Goal: Task Accomplishment & Management: Complete application form

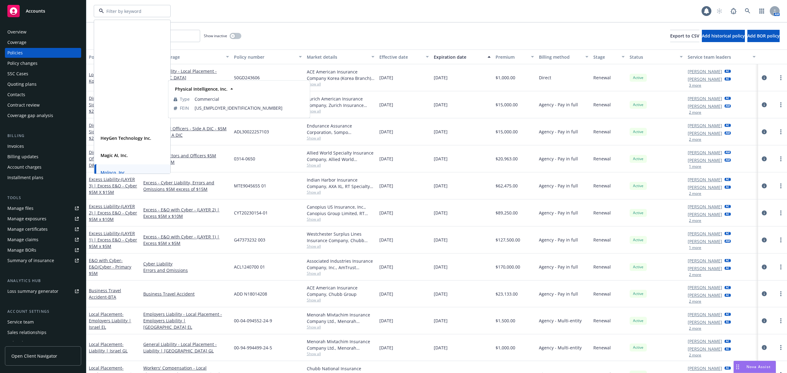
scroll to position [143, 0]
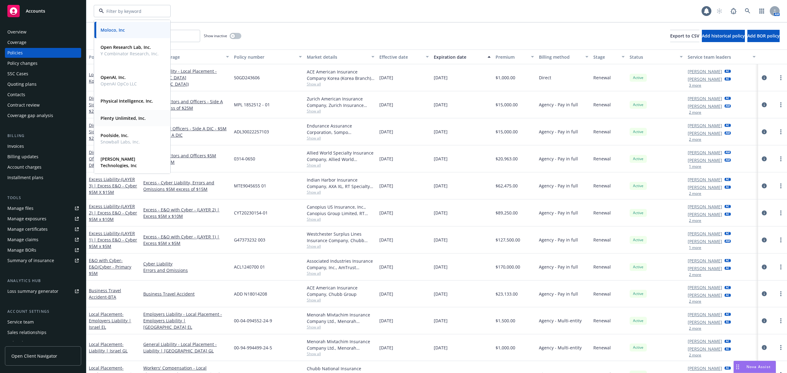
click at [121, 121] on strong "Plenty Unlimited, Inc." at bounding box center [123, 118] width 45 height 6
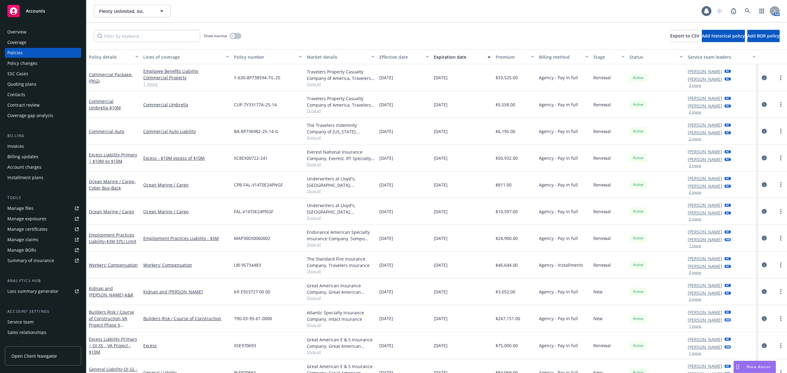
click at [316, 165] on span "Show all" at bounding box center [341, 164] width 68 height 5
click at [30, 65] on div "Policy changes" at bounding box center [22, 63] width 30 height 10
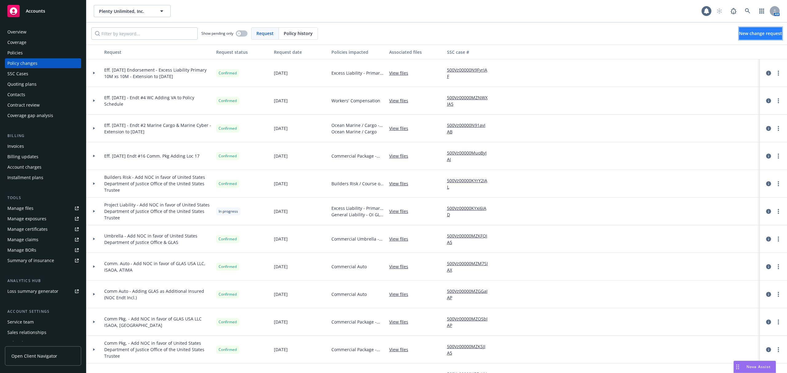
click at [739, 38] on link "New change request" at bounding box center [760, 33] width 43 height 12
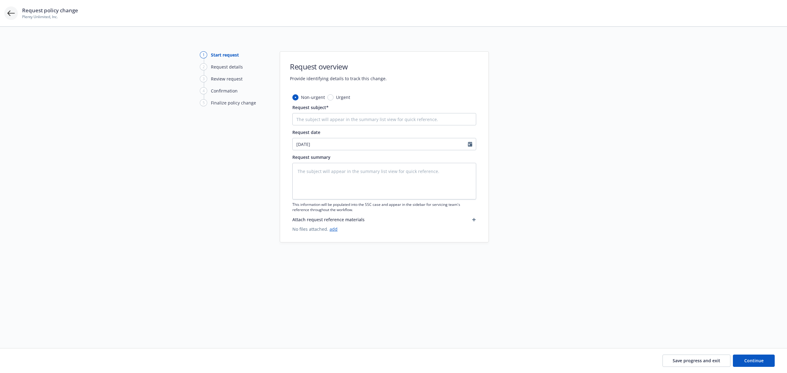
click at [11, 11] on icon at bounding box center [10, 13] width 7 height 7
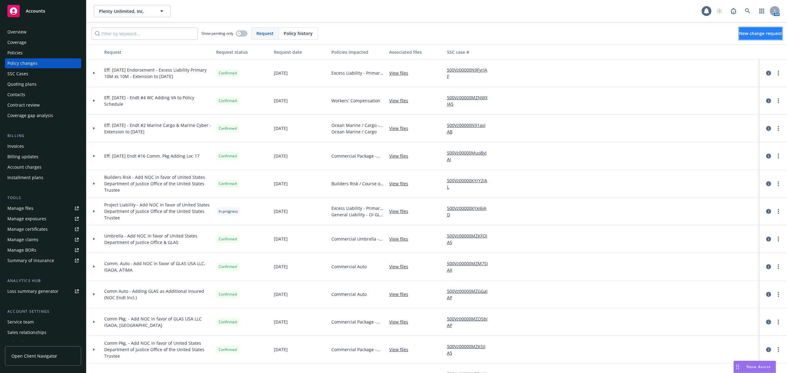
click at [739, 37] on link "New change request" at bounding box center [760, 33] width 43 height 12
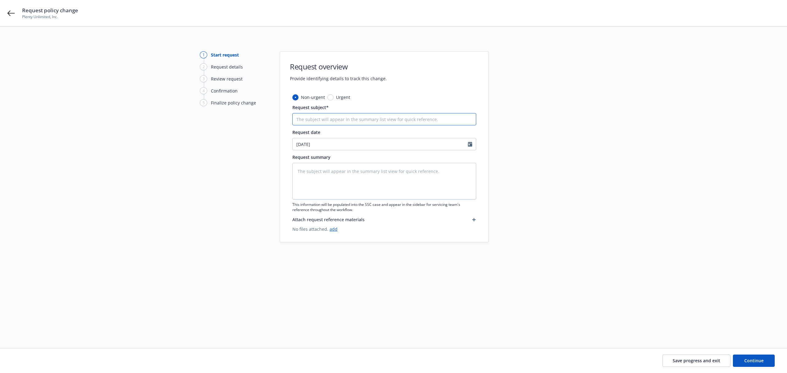
click at [312, 125] on input "Request subject*" at bounding box center [385, 119] width 184 height 12
type textarea "x"
type input "6"
type textarea "x"
type input "6."
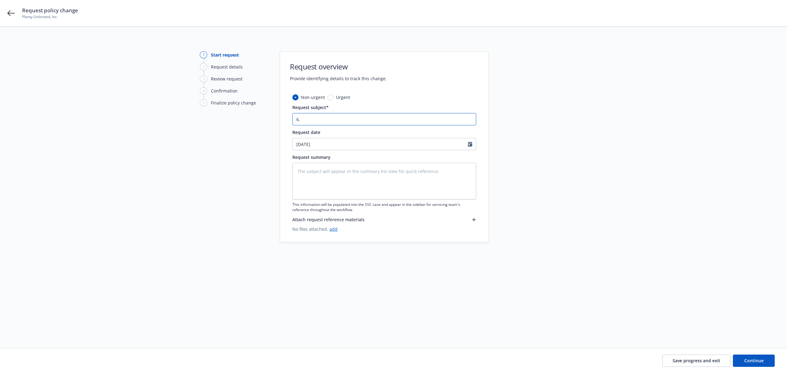
type textarea "x"
type input "6.1"
type textarea "x"
type input "6.1."
type textarea "x"
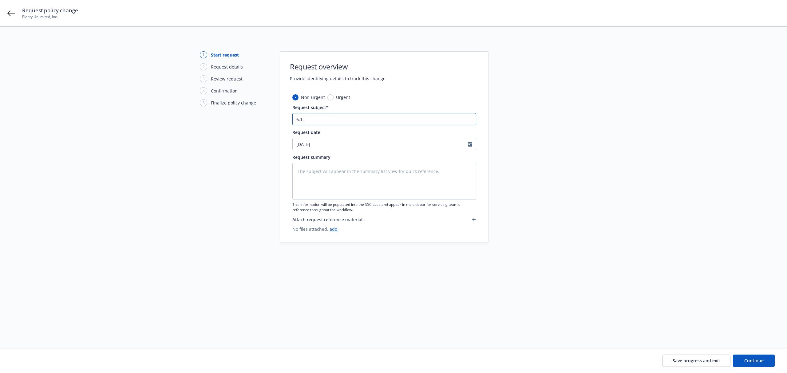
type input "6.1.2"
type textarea "x"
type input "[DATE]"
type textarea "x"
type input "[DATE]"
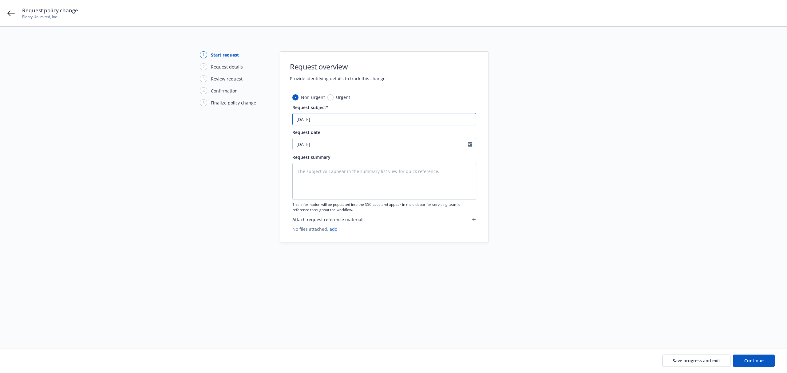
type textarea "x"
type input "[DATE] -"
type textarea "x"
type input "[DATE] - 12"
type textarea "x"
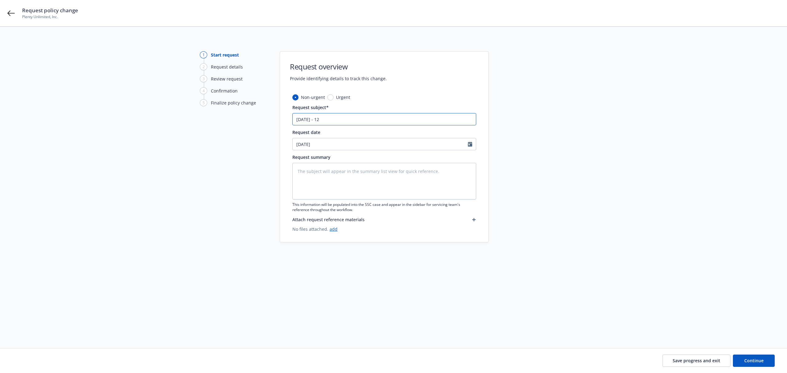
type input "[DATE] - 12."
type textarea "x"
type input "[DATE] - 12.1"
type textarea "x"
type input "[DATE] - 12.1."
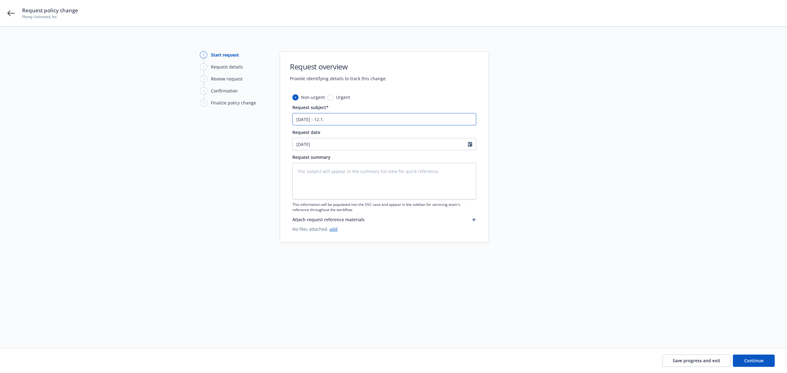
type textarea "x"
type input "[DATE] - 12.1.2"
type textarea "x"
type input "[DATE] - [DATE]"
type textarea "x"
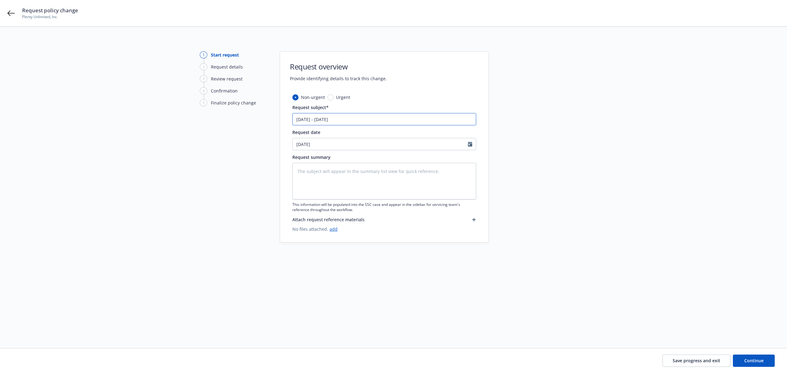
type input "[DATE] - [DATE]"
type textarea "x"
type input "[DATE] - [DATE] U"
type textarea "x"
type input "[DATE] - [DATE] UM"
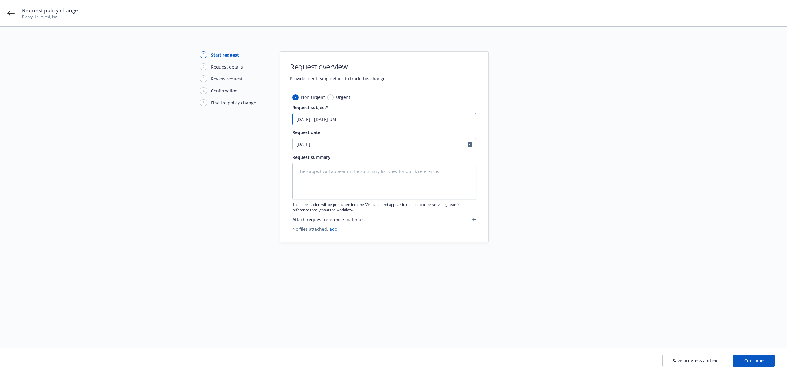
type textarea "x"
type input "[DATE] - [DATE] UMB"
type textarea "x"
type input "[DATE] - [DATE] UMB"
type textarea "x"
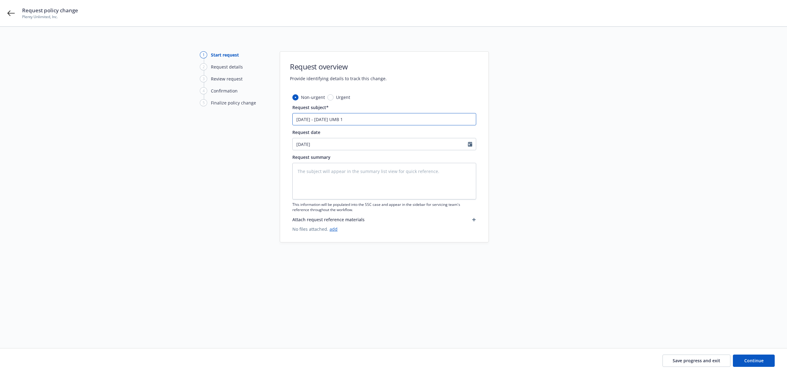
type input "[DATE] - [DATE] UMB 10"
type textarea "x"
type input "[DATE] - [DATE] UMB 10x"
type textarea "x"
type input "[DATE] - [DATE] UMB 10x1"
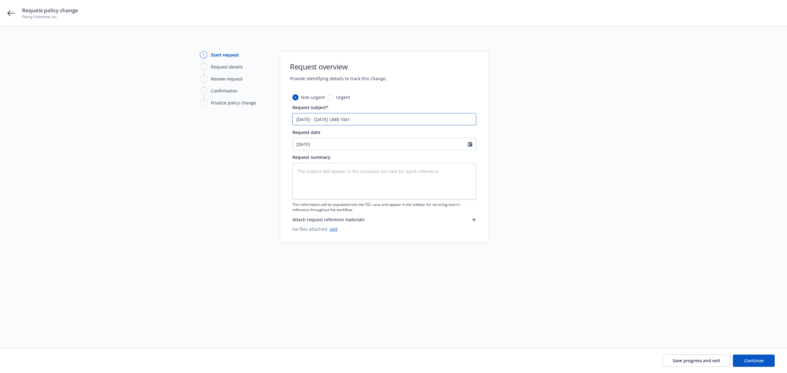
type textarea "x"
type input "[DATE] - [DATE] UMB 10x10"
type textarea "x"
type input "[DATE] - [DATE] UMB 10x10"
type textarea "x"
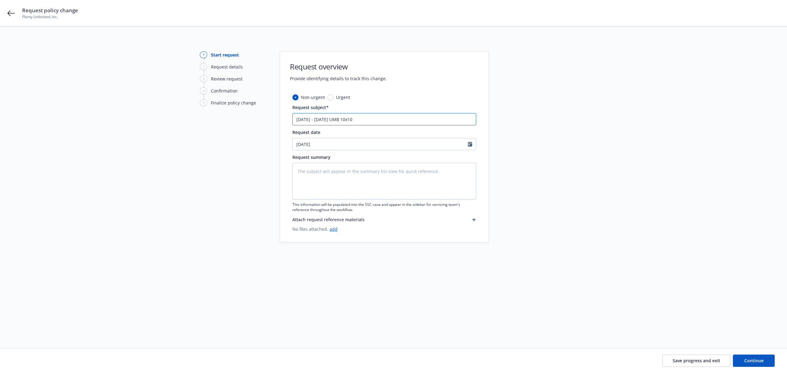
type input "[DATE] - [DATE] UMB 10x10 -"
type textarea "x"
type input "[DATE] - [DATE] UMB 10x10 -"
type textarea "x"
type input "[DATE] - [DATE] UMB 10x10 - E"
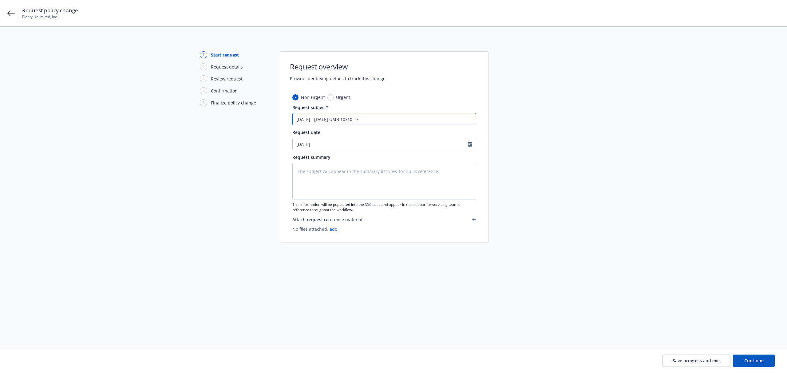
type textarea "x"
type input "[DATE] - [DATE] UMB 10x10 -"
type textarea "x"
type input "[DATE] - [DATE] UMB 10x10 - P"
type textarea "x"
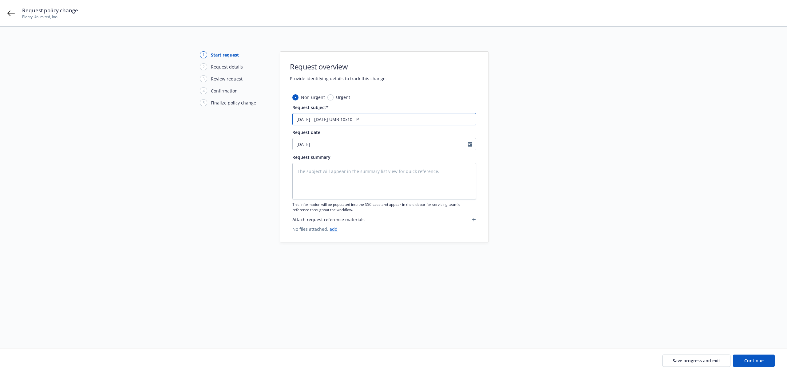
type input "[DATE] - [DATE] UMB 10x10 -"
type textarea "x"
type input "[DATE] - [DATE] UMB 10x10 -"
type textarea "x"
type input "[DATE] - [DATE] UMB 10x10"
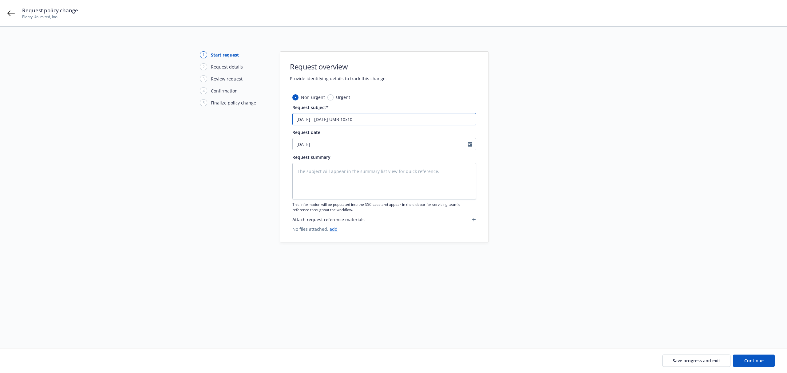
type textarea "x"
type input "[DATE] - [DATE] UMB 10x10 -"
type textarea "x"
type input "[DATE] - [DATE] UMB 10x10 -"
type textarea "x"
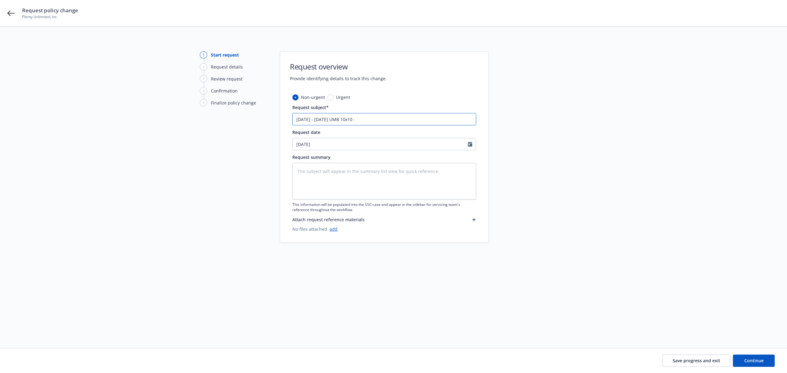
type input "[DATE] - [DATE] UMB 10x10 - E"
type textarea "x"
type input "[DATE] - [DATE] UMB 10x10 - Ef"
type textarea "x"
type input "[DATE] - [DATE] UMB 10x10 - Eff"
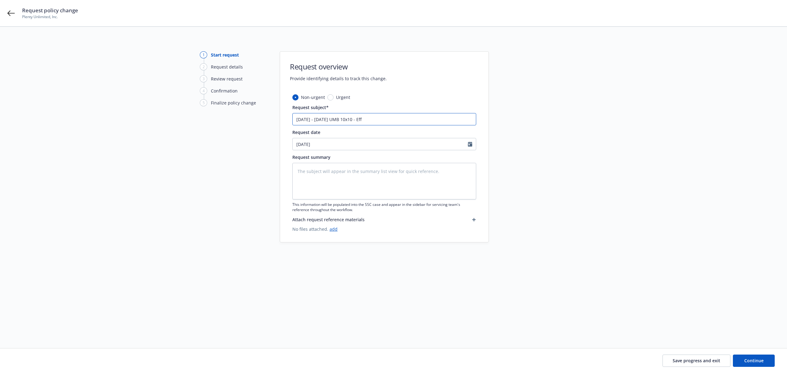
type textarea "x"
type input "[DATE] - [DATE] UMB 10x10 - Eff."
type textarea "x"
type input "[DATE] - [DATE] UMB 10x10 - Eff."
type textarea "x"
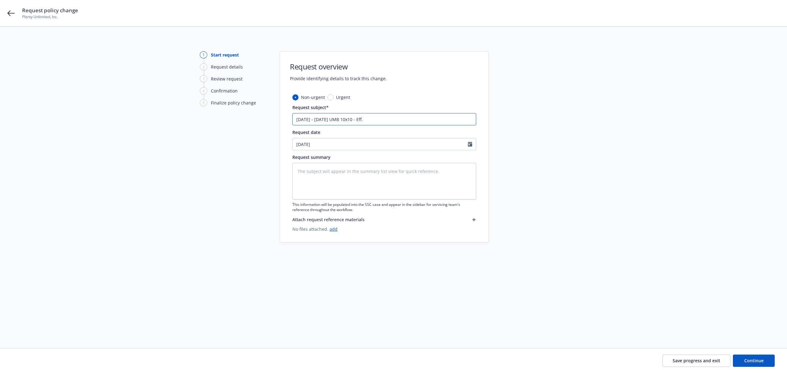
type input "[DATE] - [DATE] UMB 10x10 - Eff. 9"
type textarea "x"
type input "[DATE] - [DATE] UMB 10x10 - Eff. 9."
type textarea "x"
type input "[DATE] - [DATE] UMB 10x10 - Eff. 9.1"
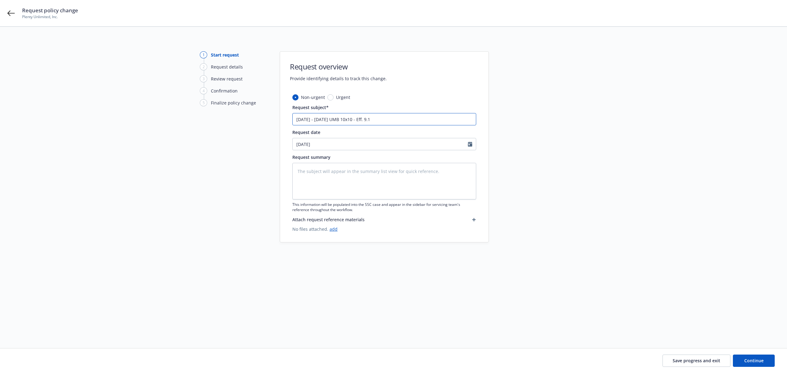
type textarea "x"
type input "[DATE] - [DATE] UMB 10x10 - Eff. 9.1."
type textarea "x"
type input "[DATE] - [DATE] UMB 10x10 - Eff. 9.1.2"
type textarea "x"
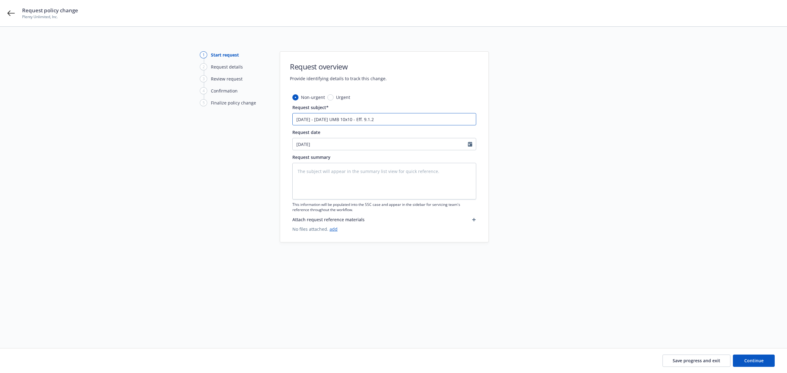
type input "[DATE] - [DATE] UMB 10x10 - Eff. [DATE]"
type textarea "x"
type input "[DATE] - [DATE] UMB 10x10 - Eff. [DATE]"
type textarea "x"
type input "[DATE] - [DATE] UMB 10x10 - Eff. [DATE] Po"
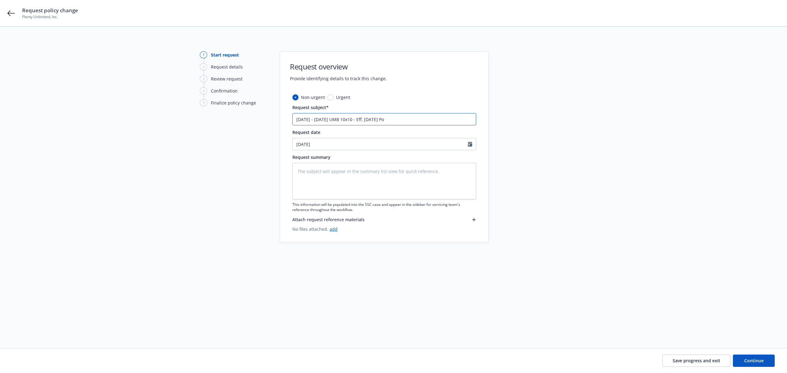
type textarea "x"
type input "[DATE] - [DATE] UMB 10x10 - Eff. [DATE] Pol"
type textarea "x"
type input "[DATE] - [DATE] UMB 10x10 - Eff. [DATE] Poli"
type textarea "x"
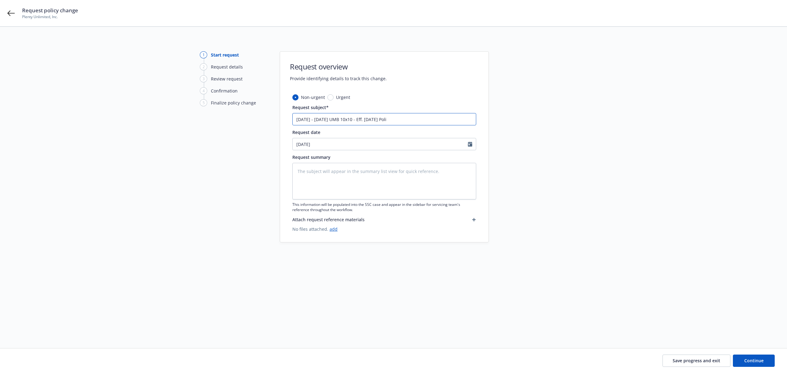
type input "[DATE] - [DATE] UMB 10x10 - Eff. [DATE] Polic"
type textarea "x"
type input "[DATE] - [DATE] UMB 10x10 - Eff. [DATE] Poli"
type textarea "x"
type input "[DATE] - [DATE] UMB 10x10 - Eff. [DATE] Pol"
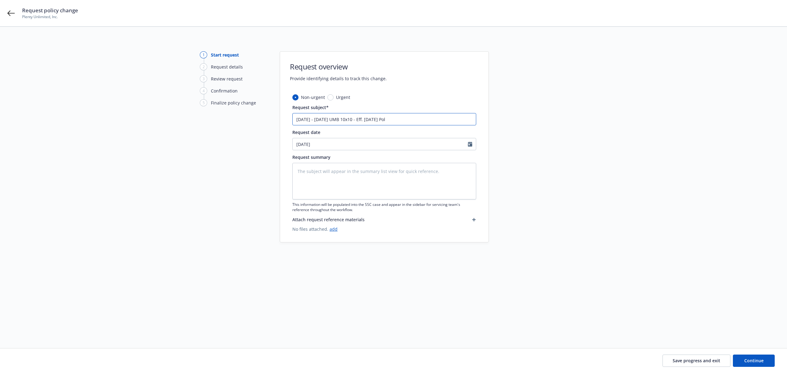
type textarea "x"
type input "[DATE] - [DATE] UMB 10x10 - Eff. [DATE] Po"
type textarea "x"
type input "[DATE] - [DATE] UMB 10x10 - Eff. [DATE] P"
type textarea "x"
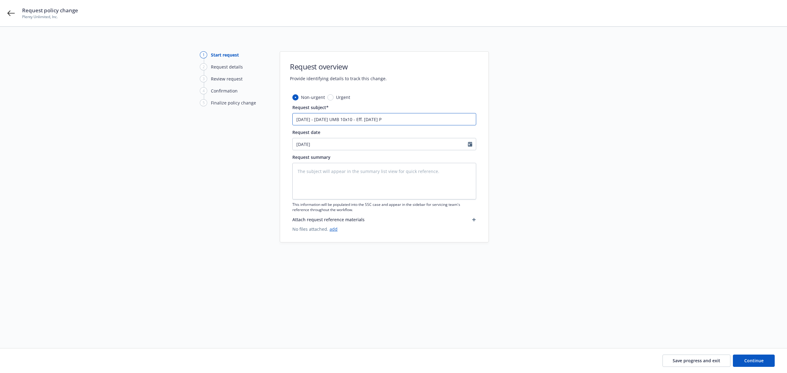
type input "[DATE] - [DATE] UMB 10x10 - Eff. [DATE]"
click at [355, 121] on input "[DATE] - [DATE] UMB 10x10 - Eff. [DATE]" at bounding box center [385, 119] width 184 height 12
type textarea "x"
type input "[DATE] - [DATE] UMB 10x10 - EEff. [DATE]"
type textarea "x"
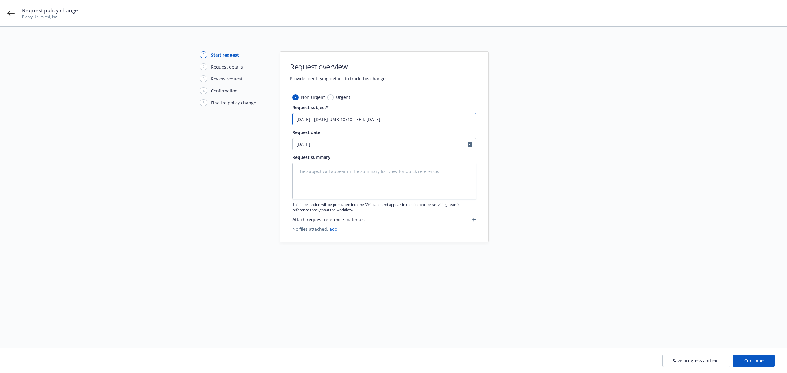
type input "[DATE] - [DATE] UMB 10x10 - ExEff. [DATE]"
type textarea "x"
type input "[DATE] - [DATE] UMB 10x10 - ExtEff. [DATE]"
type textarea "x"
type input "[DATE] - [DATE] UMB 10x10 - Ext,Eff. [DATE]"
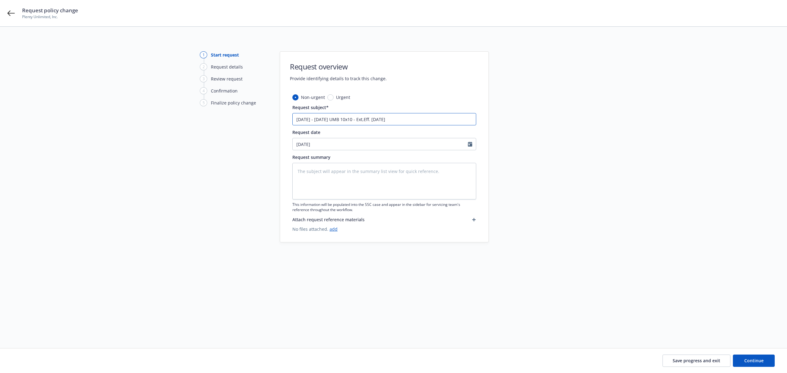
type textarea "x"
type input "[DATE] - [DATE] UMB 10x10 - Ext, Eff. [DATE]"
type textarea "x"
type input "[DATE] - [DATE] UMB 10x10 - Ext,Eff. [DATE]"
type textarea "x"
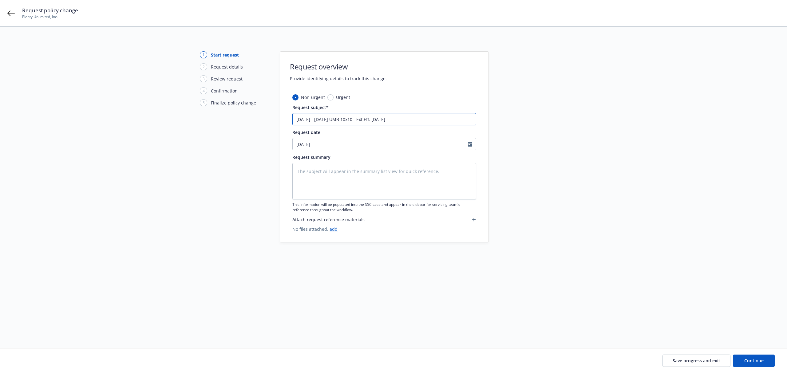
type input "[DATE] - [DATE] UMB 10x10 - ExtEff. [DATE]"
type textarea "x"
type input "[DATE] - [DATE] UMB 10x10 - Ext.Eff. [DATE]"
type textarea "x"
type input "[DATE] - [DATE] UMB 10x10 - Ext. Eff. [DATE]"
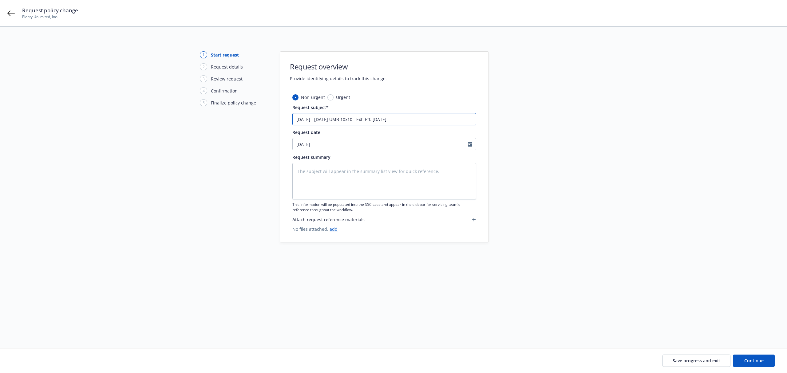
type textarea "x"
type input "[DATE] - [DATE] UMB 10x10 - Ext. eEff. [DATE]"
type textarea "x"
type input "[DATE] - [DATE] UMB 10x10 - Ext. Eff. [DATE]"
type textarea "x"
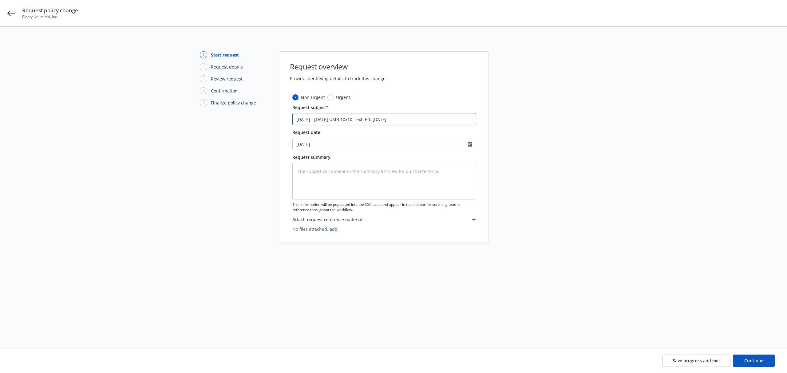
type input "[DATE] - [DATE] UMB 10x10 - Ext. EEff. [DATE]"
type textarea "x"
type input "[DATE] - [DATE] UMB 10x10 - Ext. EnEff. [DATE]"
type textarea "x"
type input "[DATE] - [DATE] UMB 10x10 - Ext. EndEff. [DATE]"
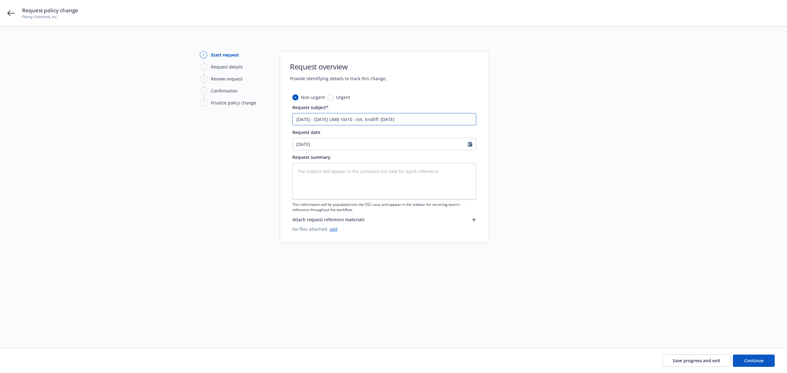
type textarea "x"
type input "[DATE] - [DATE] UMB 10x10 - Ext. EndtEff. [DATE]"
type textarea "x"
type input "[DATE] - [DATE] UMB 10x10 - Ext. Endt Eff. [DATE]"
type textarea "x"
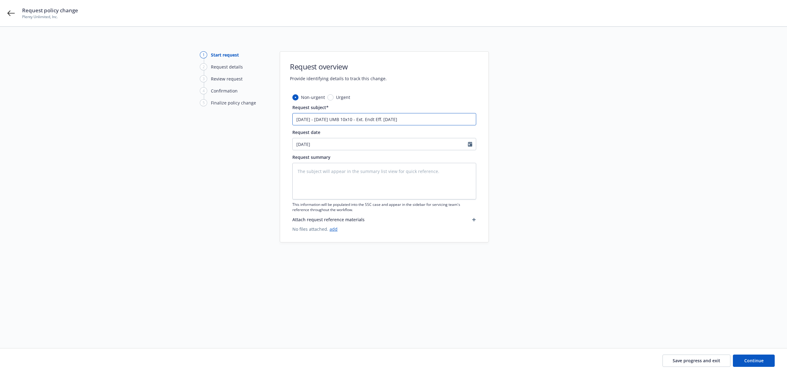
type input "[DATE] - [DATE] UMB 10x10 - Ext. EndtEff. [DATE]"
type textarea "x"
type input "[DATE] - [DATE] UMB 10x10 - Ext. Endt.Eff. [DATE]"
type textarea "x"
click at [429, 121] on input "[DATE] - [DATE] UMB 10x10 - Ext. Endt. Eff. [DATE]" at bounding box center [385, 119] width 184 height 12
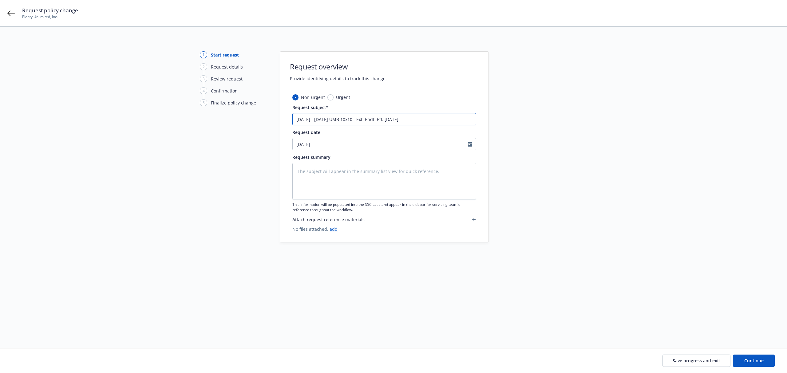
type input "[DATE] - [DATE] UMB 10x10 - Ext. Endt. Eff. [DATE] P"
type textarea "x"
type input "[DATE] - [DATE] UMB 10x10 - Ext. Endt. Eff. [DATE] Po"
type textarea "x"
type input "[DATE] - [DATE] UMB 10x10 - Ext. Endt. Eff. [DATE] Pol"
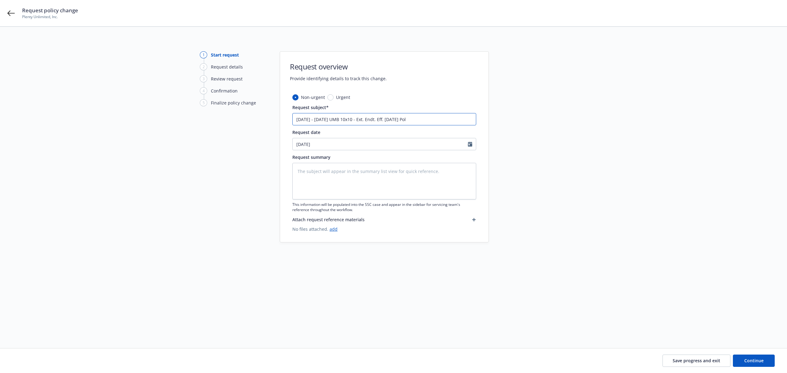
type textarea "x"
type input "[DATE] - [DATE] UMB 10x10 - Ext. Endt. Eff. [DATE] Poli"
type textarea "x"
type input "[DATE] - [DATE] UMB 10x10 - Ext. Endt. Eff. [DATE] Policy"
type textarea "x"
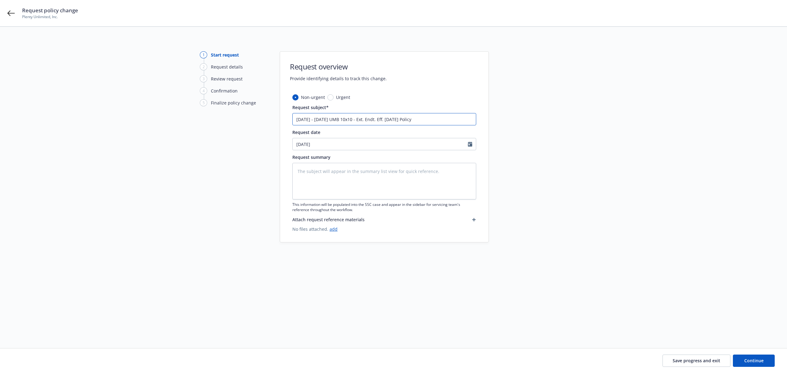
type input "[DATE] - [DATE] UMB 10x10 - Ext. Endt. Eff. [DATE] Policy"
type textarea "x"
type input "[DATE] - [DATE] UMB 10x10 - Ext. Endt. Eff. [DATE] Policy i"
type textarea "x"
type input "[DATE] - [DATE] UMB 10x10 - Ext. Endt. Eff. [DATE] Policy is"
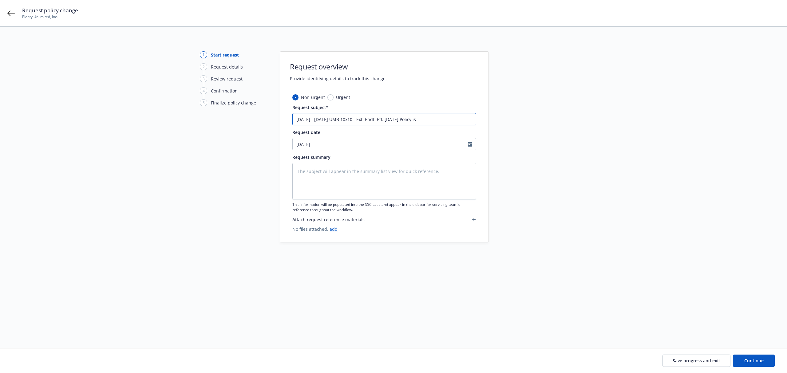
type textarea "x"
type input "[DATE] - [DATE] UMB 10x10 - Ext. Endt. Eff. [DATE] Policy is"
type textarea "x"
type input "[DATE] - [DATE] UMB 10x10 - Ext. Endt. Eff. [DATE] Policy is E"
type textarea "x"
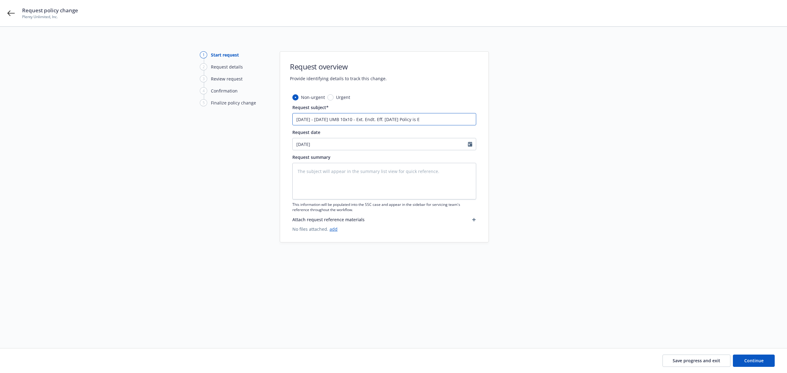
type input "[DATE] - [DATE] UMB 10x10 - Ext. Endt. Eff. [DATE] Policy is Ex"
type textarea "x"
type input "[DATE] - [DATE] UMB 10x10 - Ext. Endt. Eff. [DATE] Policy is Ext"
type textarea "x"
type input "[DATE] - [DATE] UMB 10x10 - Ext. Endt. Eff. [DATE] Policy is Exten"
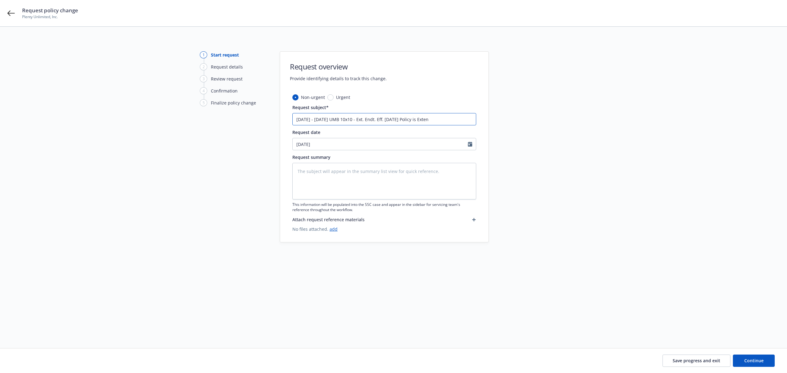
type textarea "x"
type input "[DATE] - [DATE] UMB 10x10 - Ext. Endt. Eff. [DATE] Policy is Extend"
type textarea "x"
type input "[DATE] - [DATE] UMB 10x10 - Ext. Endt. Eff. [DATE] Policy is Extende"
type textarea "x"
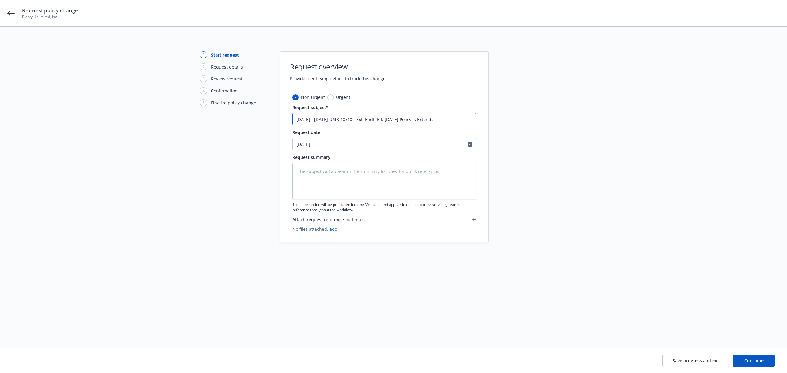
type input "[DATE] - [DATE] UMB 10x10 - Ext. Endt. Eff. [DATE] Policy is Extended"
type textarea "x"
type input "[DATE] - [DATE] UMB 10x10 - Ext. Endt. Eff. [DATE] Policy is Extended"
type textarea "x"
type input "[DATE] - [DATE] UMB 10x10 - Ext. Endt. Eff. [DATE] Policy is Extended t"
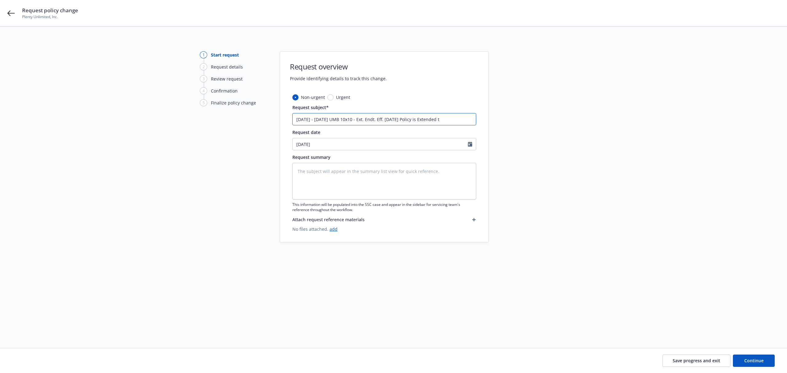
type textarea "x"
type input "[DATE] - [DATE] UMB 10x10 - Ext. Endt. Eff. [DATE] Policy is Extended to"
type textarea "x"
type input "[DATE] - [DATE] UMB 10x10 - Ext. Endt. Eff. [DATE] Policy is Extended to"
type textarea "x"
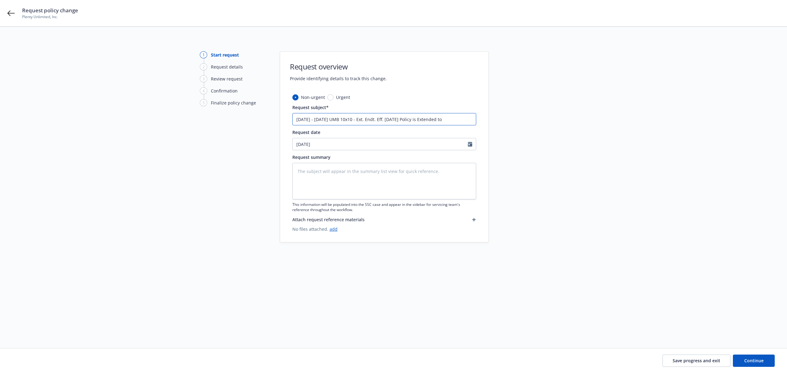
type input "[DATE] - [DATE] UMB 10x10 - Ext. Endt. Eff. [DATE] Policy is Extended to 1"
type textarea "x"
type input "[DATE] - [DATE] UMB 10x10 - Ext. Endt. Eff. [DATE] Policy is Extended to 12"
type textarea "x"
type input "[DATE] - [DATE] UMB 10x10 - Ext. Endt. Eff. [DATE] Policy is Extended to 12."
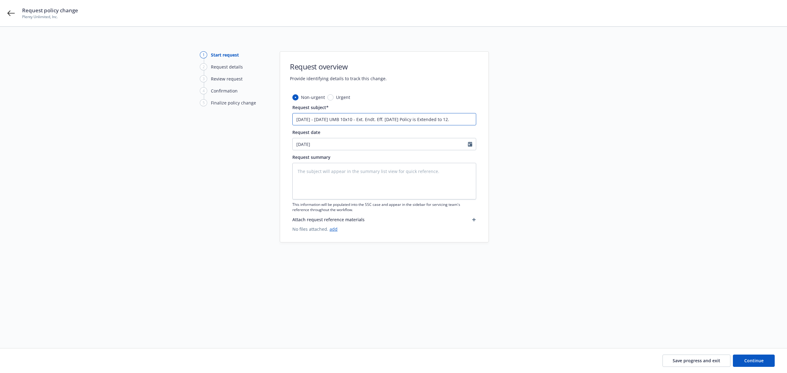
type textarea "x"
type input "[DATE] - [DATE] UMB 10x10 - Ext. Endt. Eff. [DATE] Policy is Extended to 12.1"
type textarea "x"
type input "[DATE] - [DATE] UMB 10x10 - Ext. Endt. Eff. [DATE] Policy is Extended to 12.1."
type textarea "x"
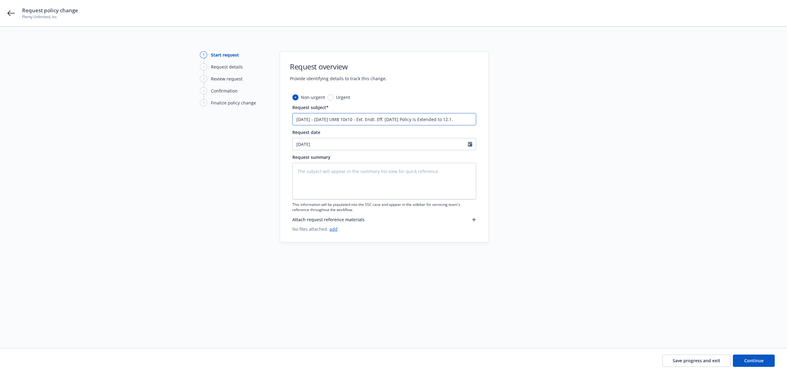
type input "[DATE] - [DATE] UMB 10x10 - Ext. Endt. Eff. [DATE] Policy is Extended to 12.1.2"
type textarea "x"
drag, startPoint x: 456, startPoint y: 119, endPoint x: 281, endPoint y: 119, distance: 175.0
click at [281, 119] on div "Non-urgent Urgent Request subject* [DATE] - [DATE] UMB 10x10 - Ext. Endt. Eff. …" at bounding box center [384, 168] width 209 height 148
type input "[DATE] - [DATE] UMB 10x10 - Ext. Endt. Eff. [DATE] Policy is Extended to [DATE]"
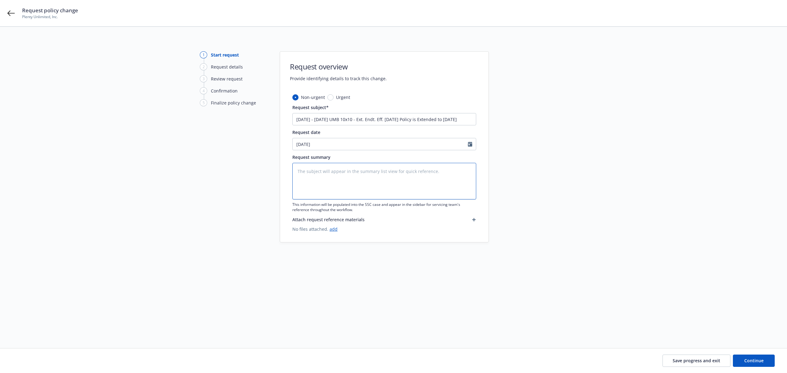
click at [330, 190] on textarea at bounding box center [385, 181] width 184 height 37
paste textarea "[DATE] - [DATE] UMB 10x10 - Ext. Endt. Eff. [DATE] Policy is Extended to [DATE]"
click at [330, 190] on textarea "[DATE] - [DATE] UMB 10x10 - Ext. Endt. Eff. [DATE] Policy is Extended to [DATE]" at bounding box center [385, 181] width 184 height 37
click at [326, 149] on div "[DATE]" at bounding box center [385, 144] width 184 height 12
click at [203, 174] on div "1 Start request 2 Request details 3 Review request 4 Confirmation 5 Finalize po…" at bounding box center [234, 180] width 68 height 258
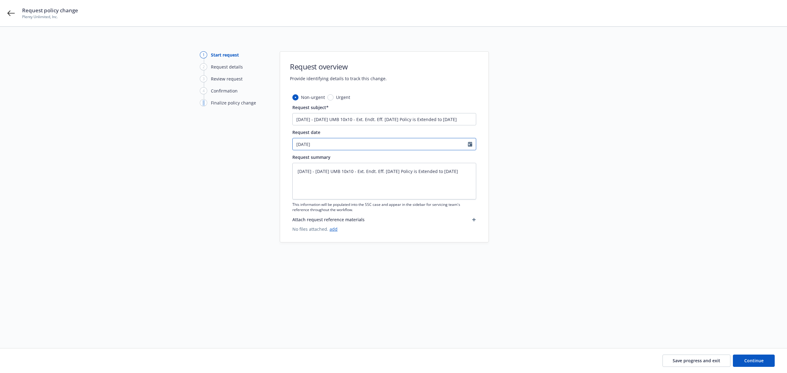
click at [329, 141] on input "[DATE]" at bounding box center [380, 144] width 175 height 12
click at [346, 206] on td "22" at bounding box center [351, 207] width 10 height 9
click at [329, 141] on input "08/22/2025" at bounding box center [380, 144] width 175 height 12
click at [338, 207] on span "21" at bounding box center [341, 208] width 8 height 8
click at [315, 145] on input "[DATE]" at bounding box center [380, 144] width 175 height 12
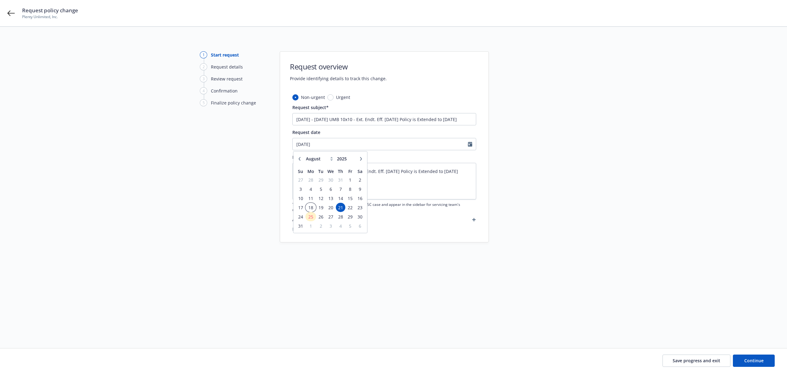
click at [310, 207] on span "18" at bounding box center [310, 208] width 9 height 8
click at [754, 362] on span "Continue" at bounding box center [754, 361] width 19 height 6
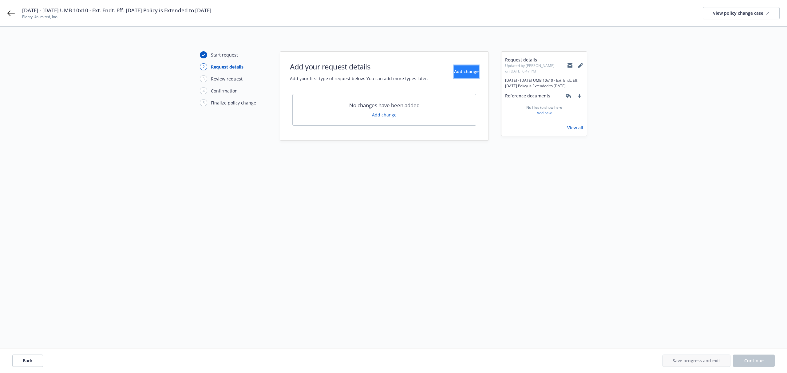
click at [454, 73] on span "Add change" at bounding box center [466, 72] width 25 height 6
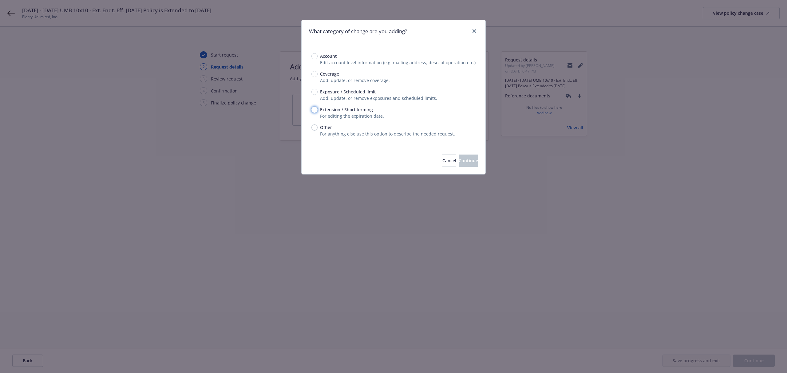
click at [313, 109] on input "Extension / Short terming" at bounding box center [315, 110] width 6 height 6
click at [459, 160] on span "Continue" at bounding box center [468, 161] width 19 height 6
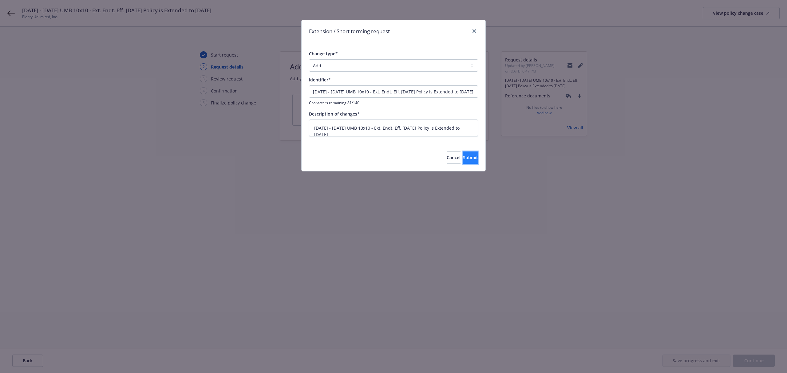
click at [463, 161] on button "Submit" at bounding box center [470, 158] width 15 height 12
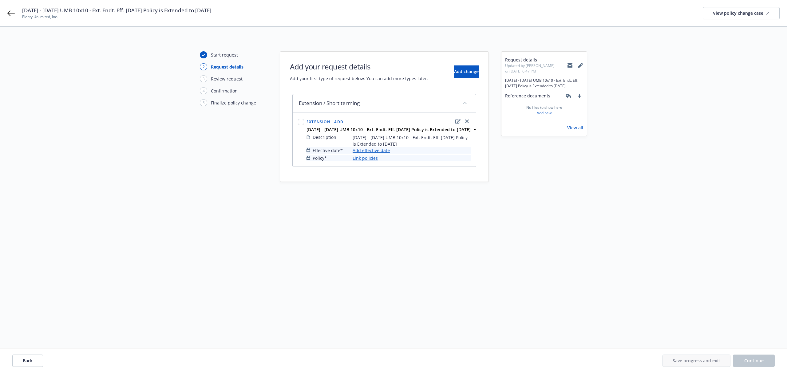
click at [373, 152] on link "Add effective date" at bounding box center [371, 150] width 37 height 6
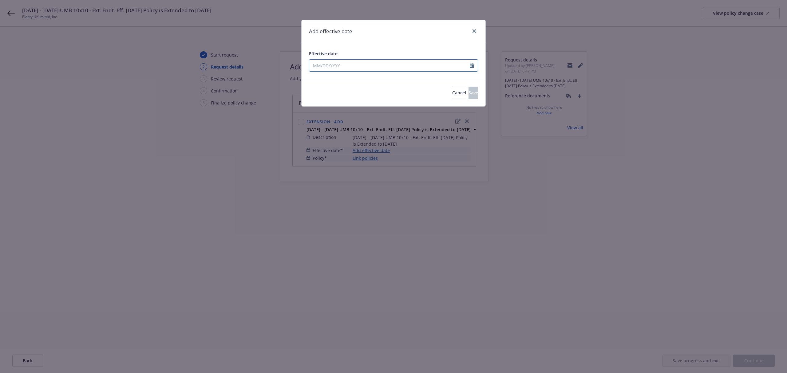
click at [340, 65] on input "Effective date" at bounding box center [389, 66] width 161 height 12
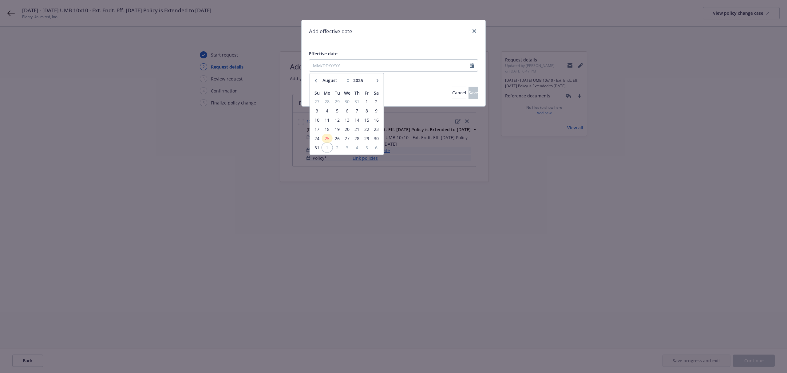
click at [328, 147] on span "1" at bounding box center [327, 148] width 9 height 8
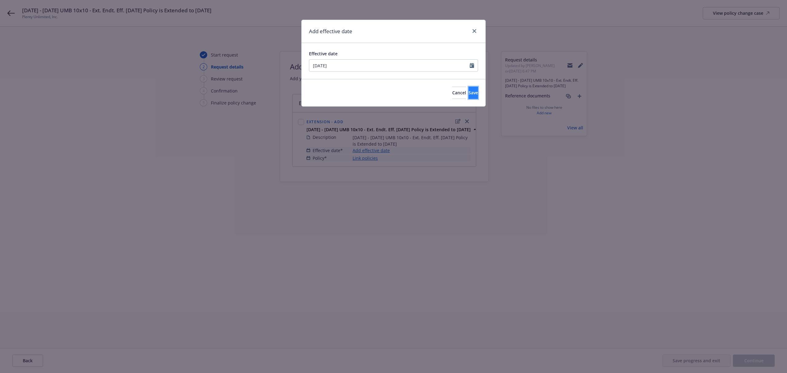
click at [469, 96] on button "Save" at bounding box center [474, 93] width 10 height 12
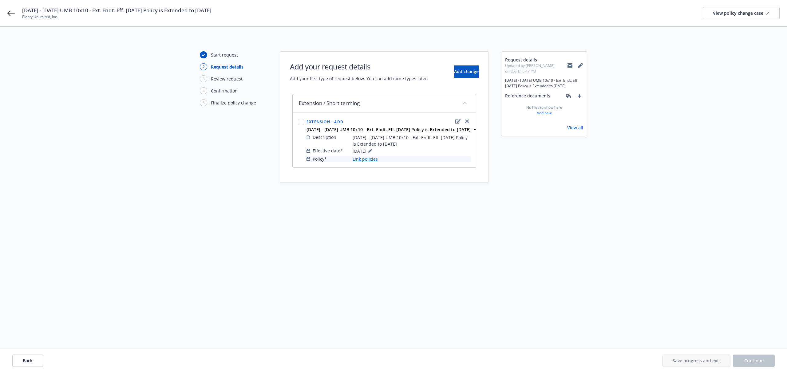
click at [358, 162] on link "Link policies" at bounding box center [365, 159] width 25 height 6
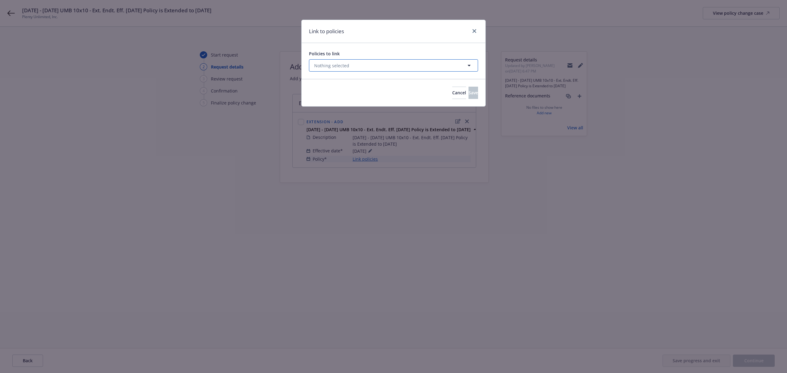
click at [350, 63] on button "Nothing selected" at bounding box center [393, 65] width 169 height 12
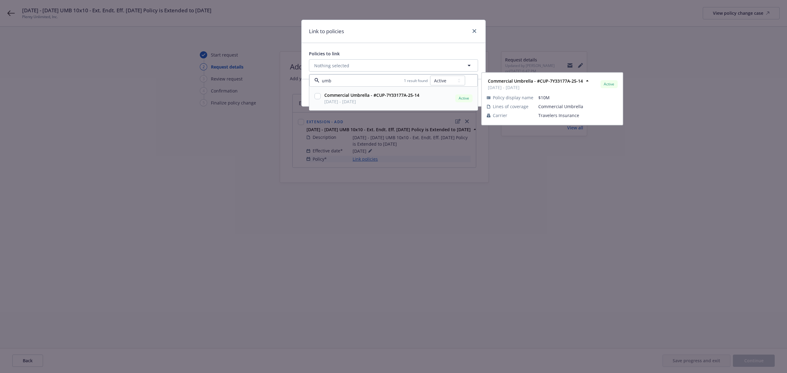
click at [317, 97] on input "checkbox" at bounding box center [318, 96] width 6 height 6
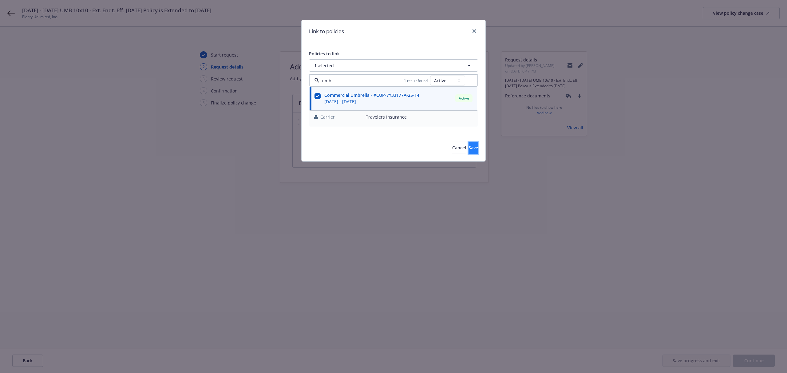
click at [469, 148] on span "Save" at bounding box center [474, 148] width 10 height 6
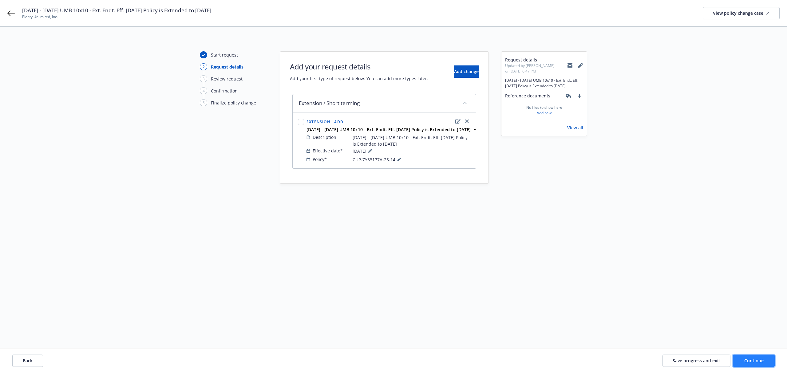
click at [751, 361] on span "Continue" at bounding box center [754, 361] width 19 height 6
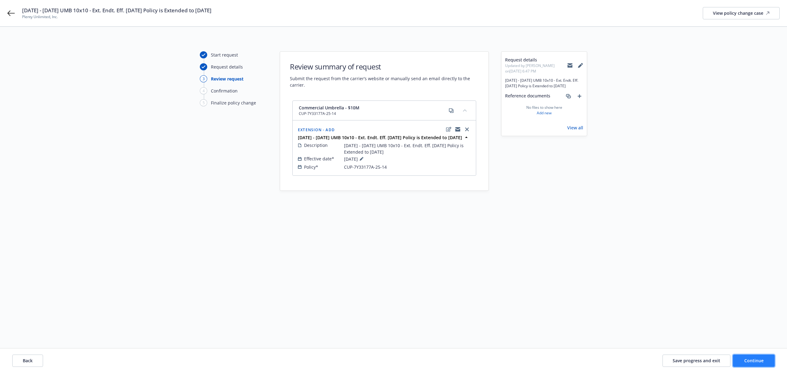
click at [758, 364] on button "Continue" at bounding box center [754, 361] width 42 height 12
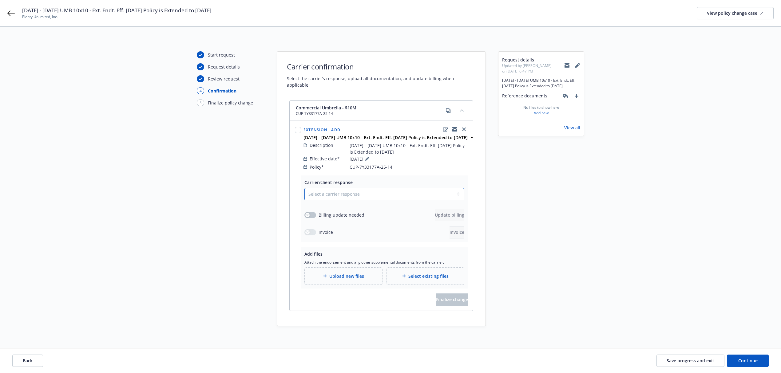
click at [328, 190] on select "Select a carrier response Accepted Accepted with revision No endorsement needed…" at bounding box center [385, 194] width 160 height 12
click at [305, 188] on select "Select a carrier response Accepted Accepted with revision No endorsement needed…" at bounding box center [385, 194] width 160 height 12
click at [308, 213] on div "button" at bounding box center [307, 215] width 4 height 4
click at [435, 212] on button "Update billing" at bounding box center [450, 215] width 30 height 12
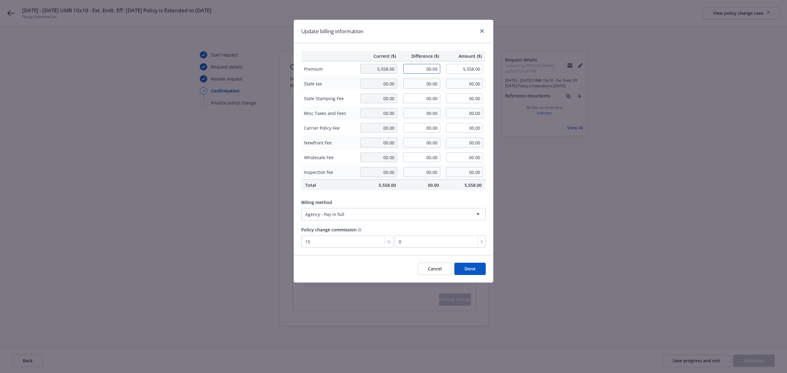
click at [417, 69] on input "00.00" at bounding box center [422, 69] width 37 height 10
click at [400, 34] on div "Update billing information" at bounding box center [393, 31] width 199 height 23
click at [472, 269] on button "Done" at bounding box center [470, 269] width 31 height 12
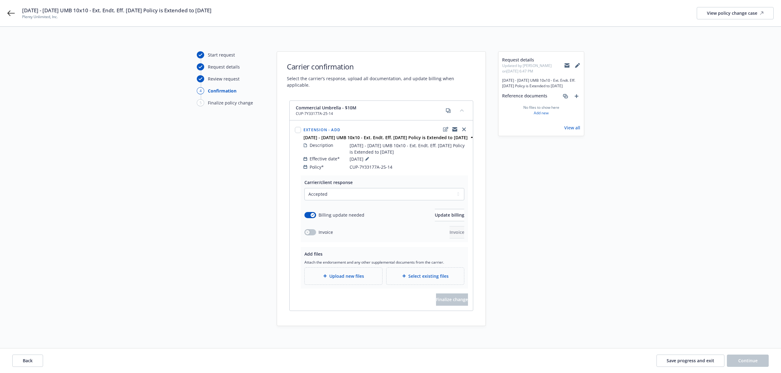
click at [350, 273] on span "Upload new files" at bounding box center [346, 276] width 35 height 6
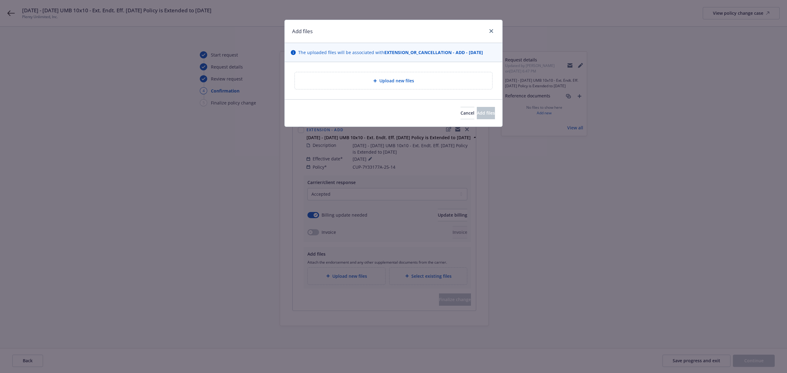
click at [341, 86] on div "Upload new files" at bounding box center [393, 80] width 197 height 17
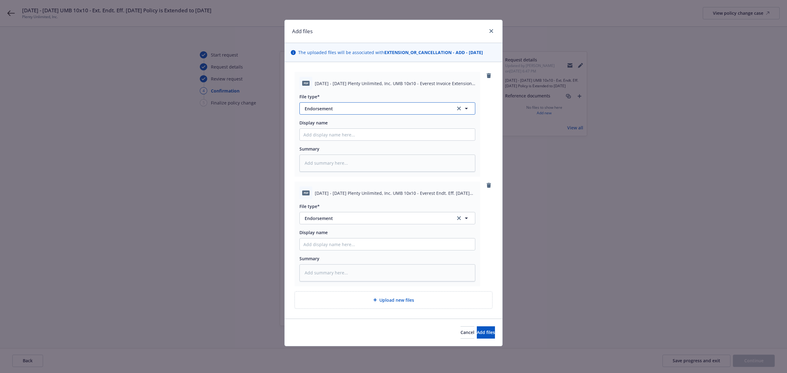
click at [359, 106] on span "Endorsement" at bounding box center [376, 109] width 142 height 6
click at [331, 143] on span "Invoice - Third Party" at bounding box center [327, 142] width 42 height 6
click at [484, 333] on span "Add files" at bounding box center [486, 333] width 18 height 6
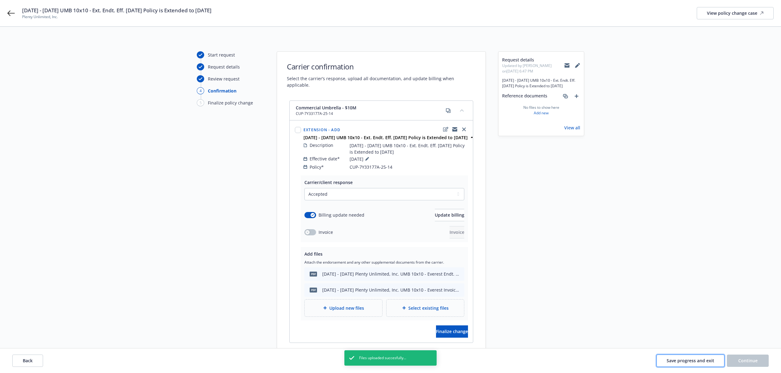
click at [672, 358] on span "Save progress and exit" at bounding box center [691, 361] width 48 height 6
